Goal: Find specific page/section: Find specific page/section

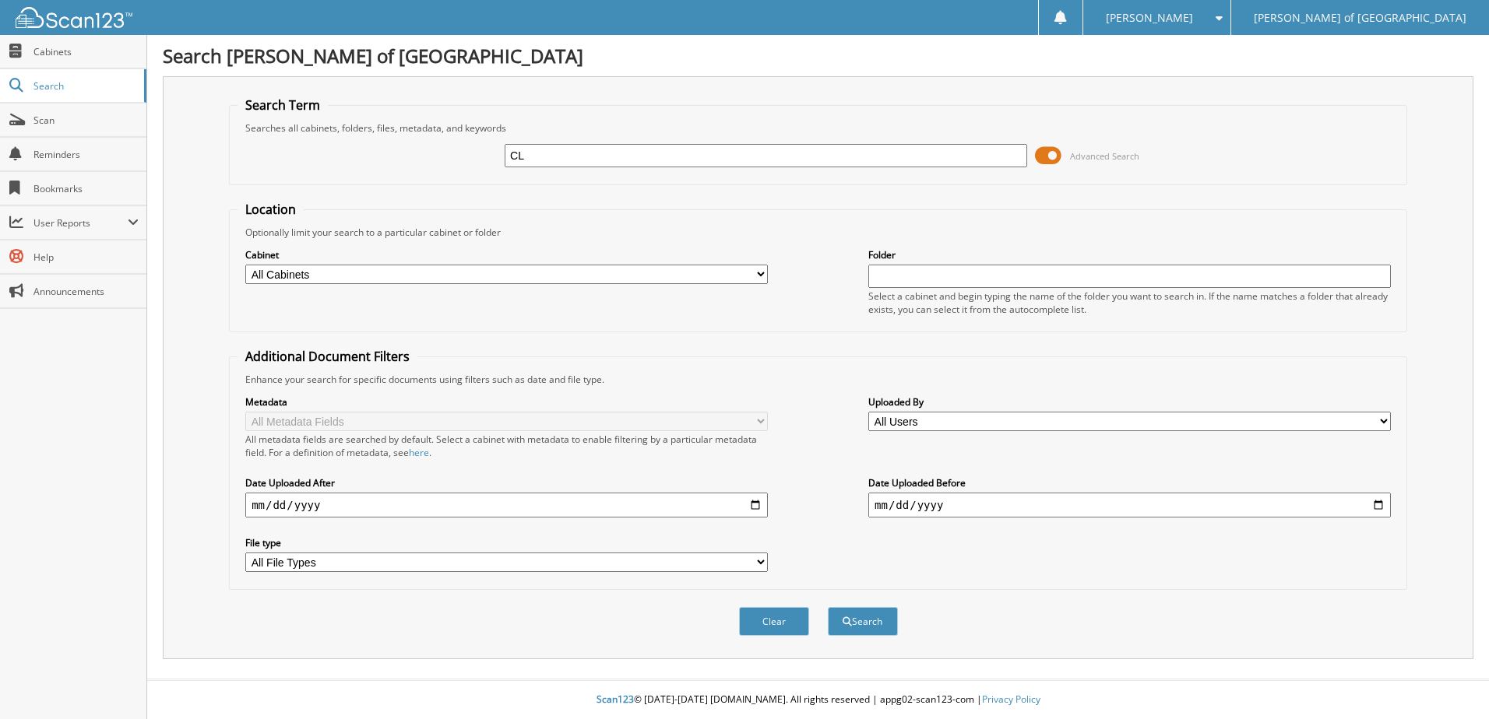
type input "C"
type input "[PERSON_NAME]"
click at [756, 273] on select "All Cabinets ACCOUNTS PAYABLE ACCOUNTS RECEIVABLE CAR DEALS CASH RECEIPT IMPORT…" at bounding box center [506, 274] width 522 height 19
select select "19153"
click at [245, 265] on select "All Cabinets ACCOUNTS PAYABLE ACCOUNTS RECEIVABLE CAR DEALS CASH RECEIPT IMPORT…" at bounding box center [506, 274] width 522 height 19
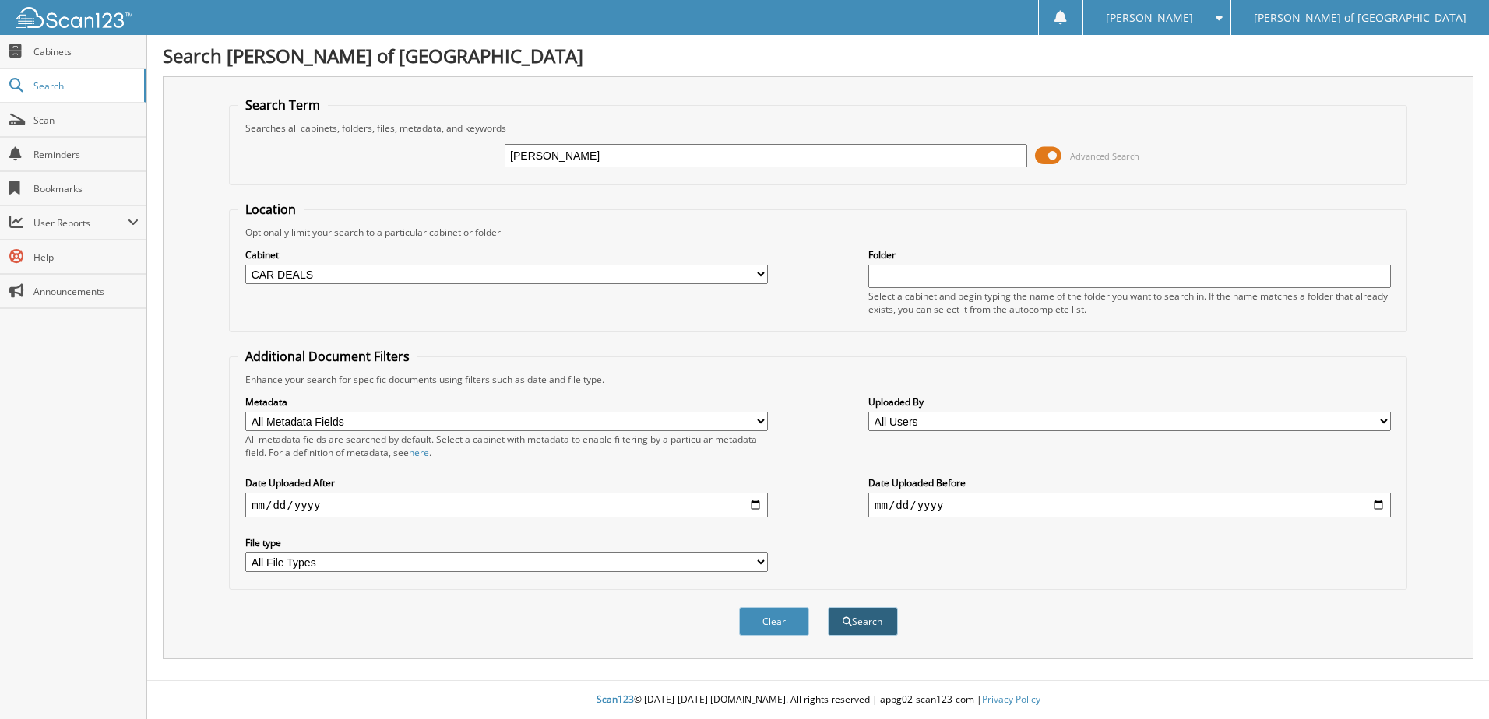
click at [866, 620] on button "Search" at bounding box center [863, 621] width 70 height 29
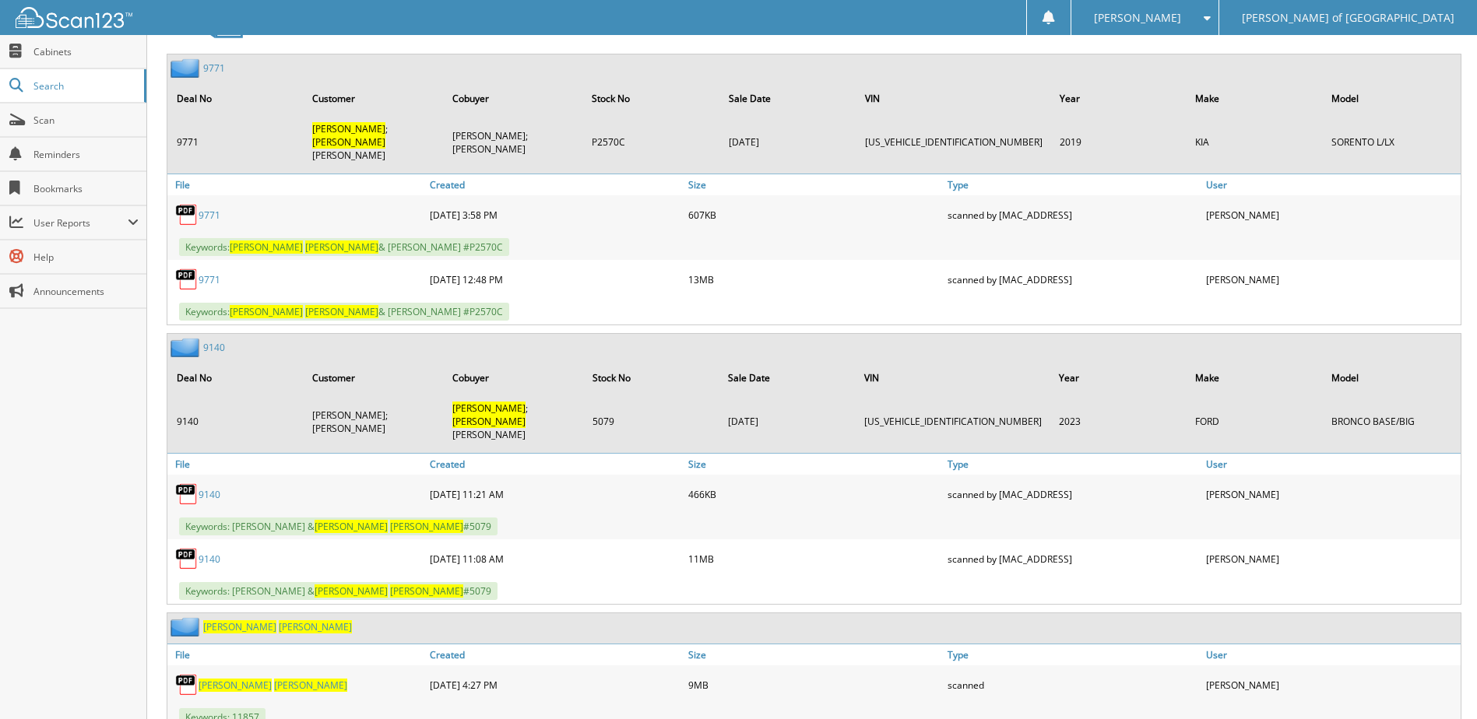
scroll to position [744, 0]
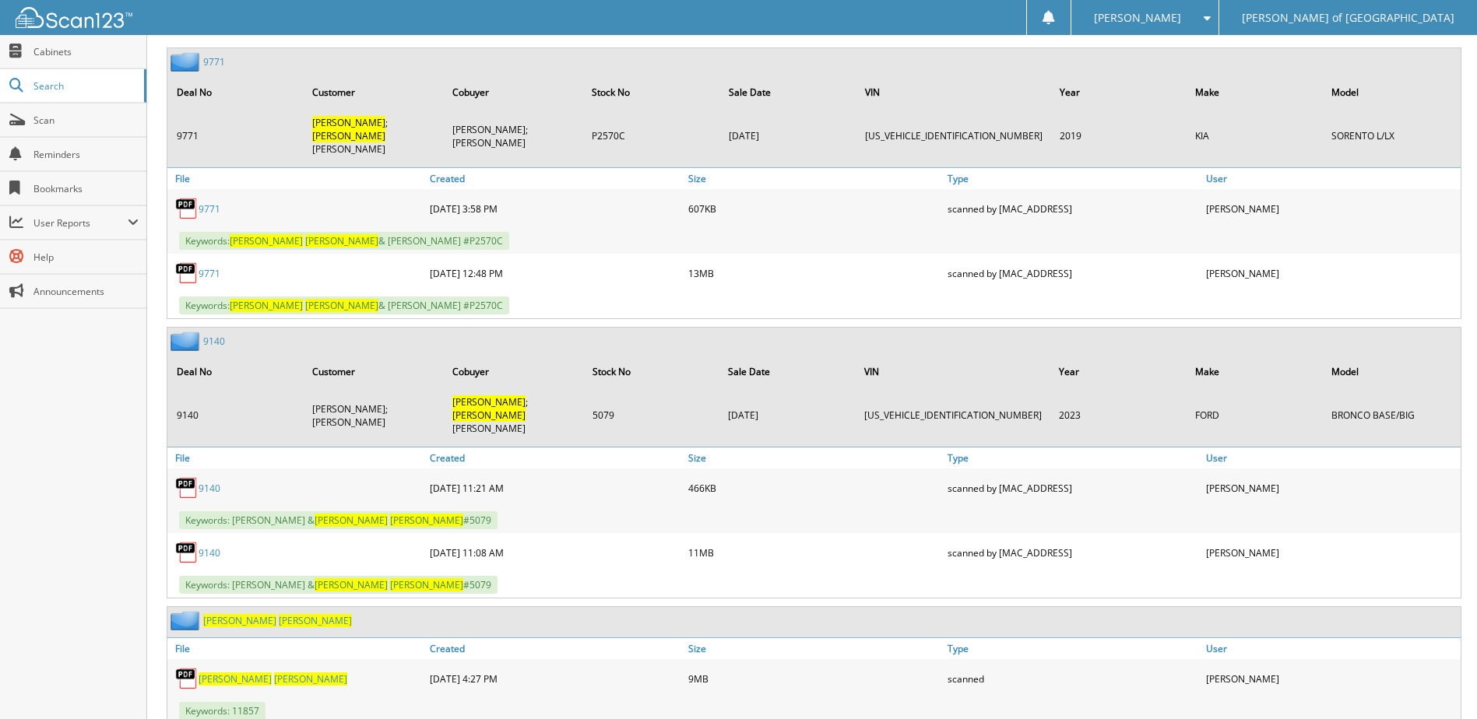
click at [204, 673] on span "[PERSON_NAME]" at bounding box center [235, 679] width 73 height 13
click at [61, 53] on span "Cabinets" at bounding box center [85, 51] width 105 height 13
